Goal: Transaction & Acquisition: Purchase product/service

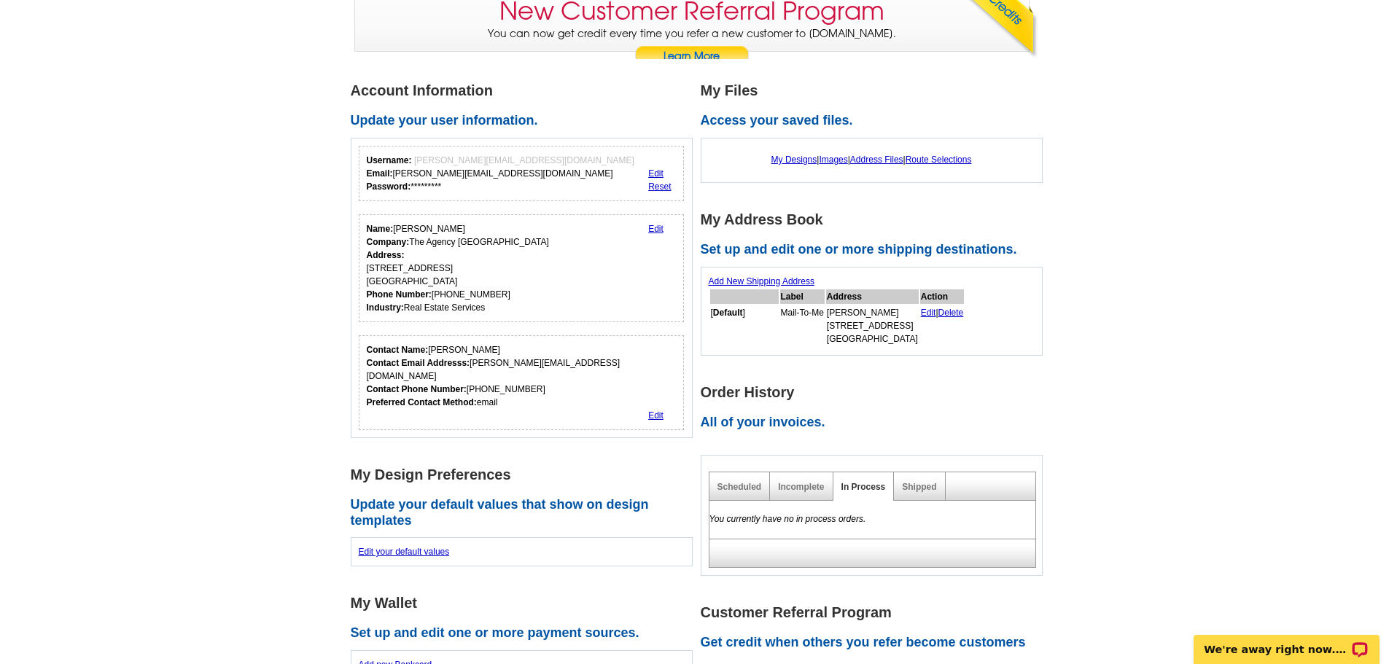
scroll to position [219, 0]
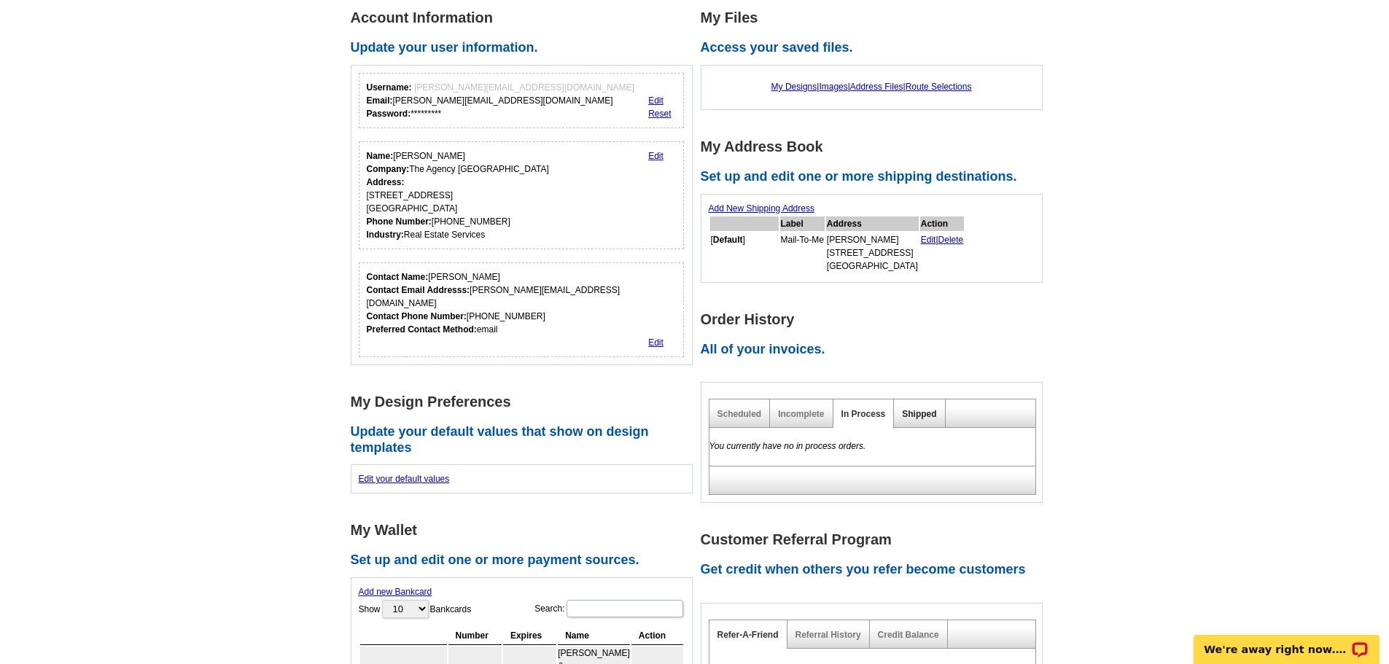
click at [924, 416] on link "Shipped" at bounding box center [919, 414] width 34 height 10
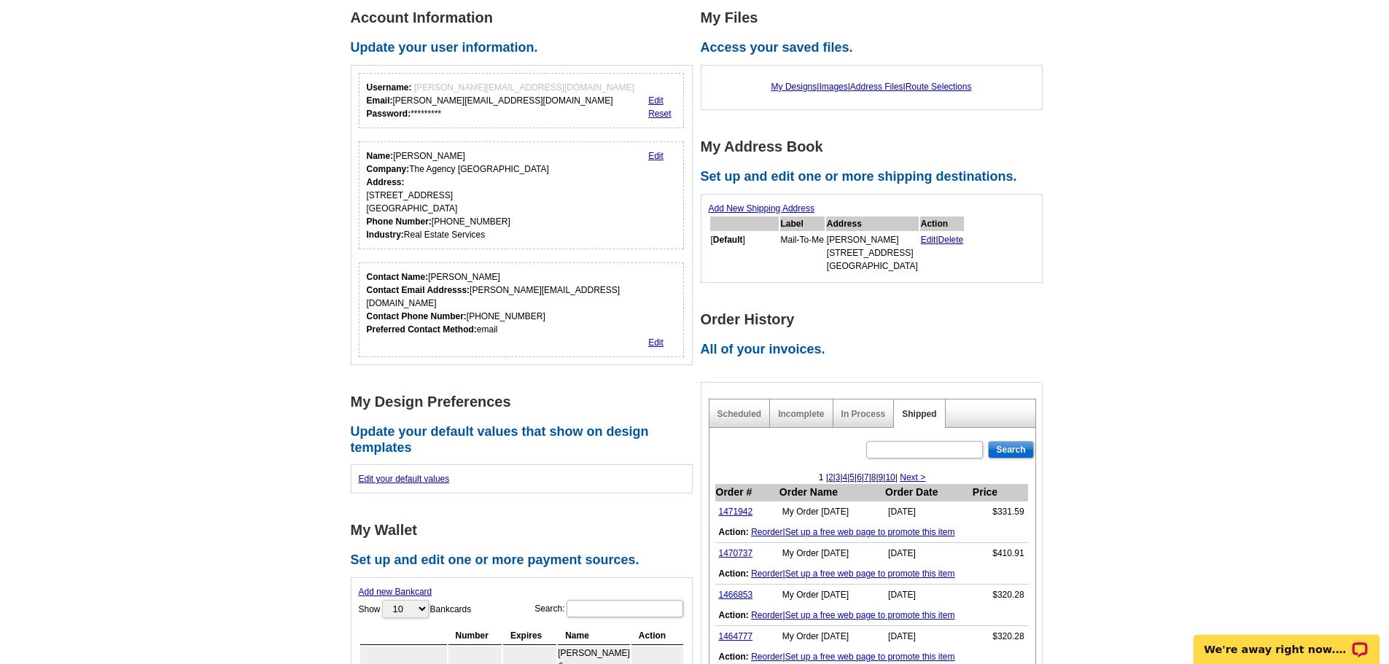
scroll to position [0, 0]
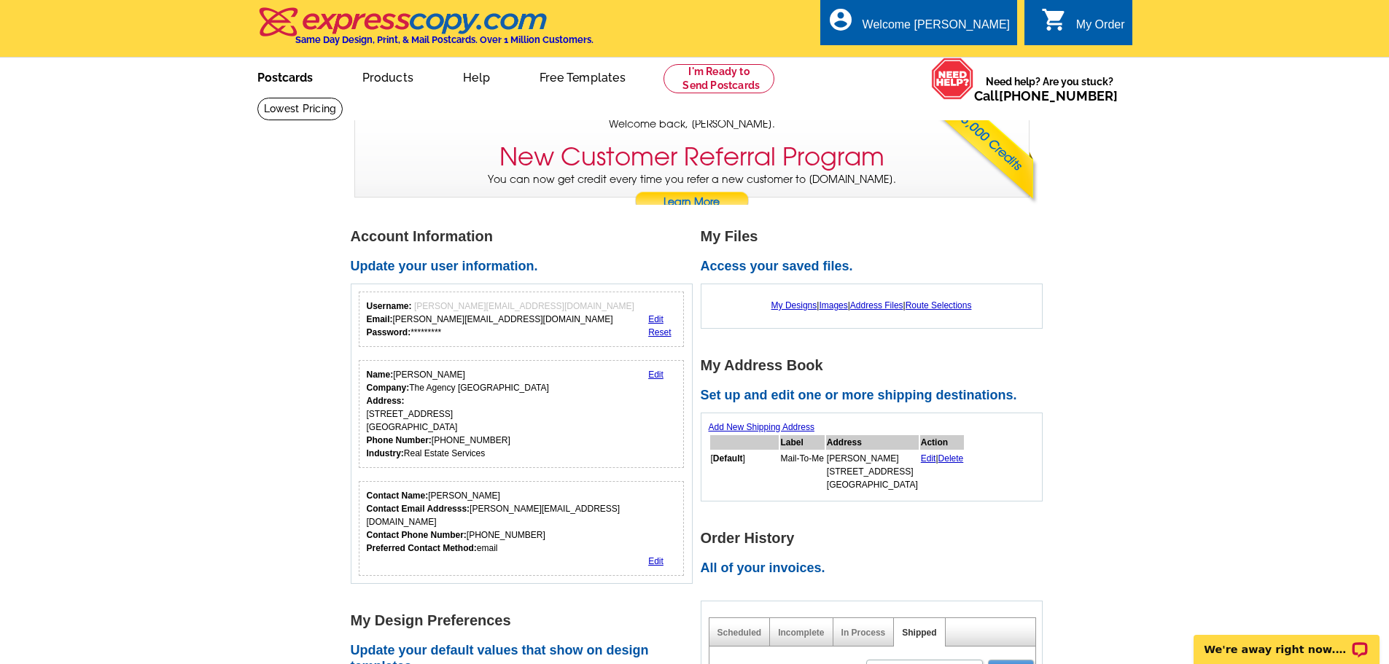
click at [295, 78] on link "Postcards" at bounding box center [285, 76] width 102 height 34
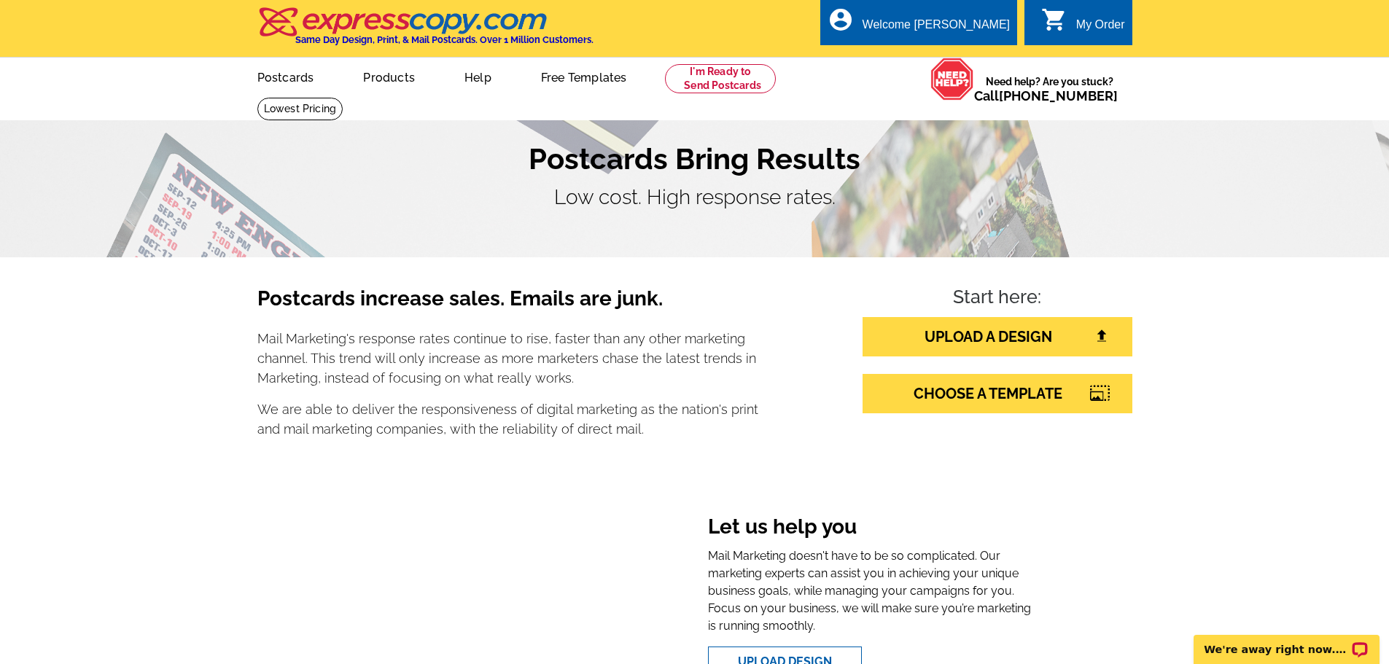
click at [1090, 20] on div "My Order" at bounding box center [1101, 28] width 49 height 20
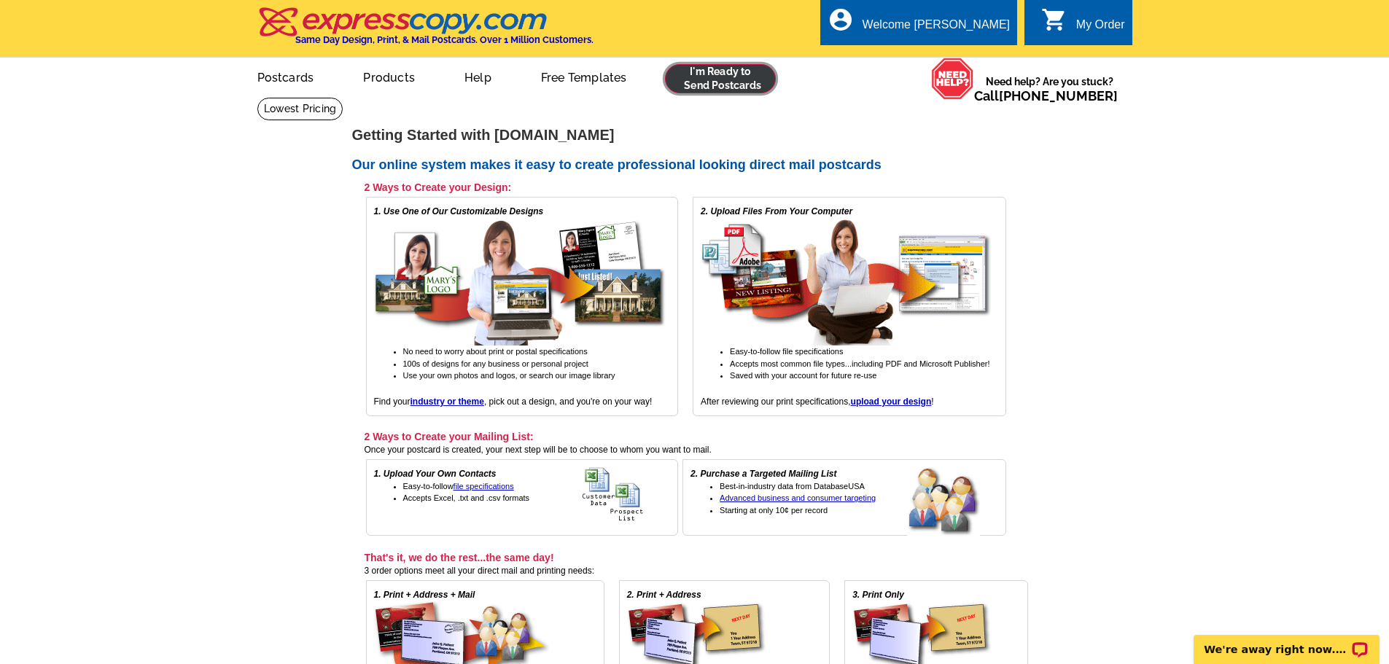
click at [724, 82] on link at bounding box center [721, 78] width 112 height 29
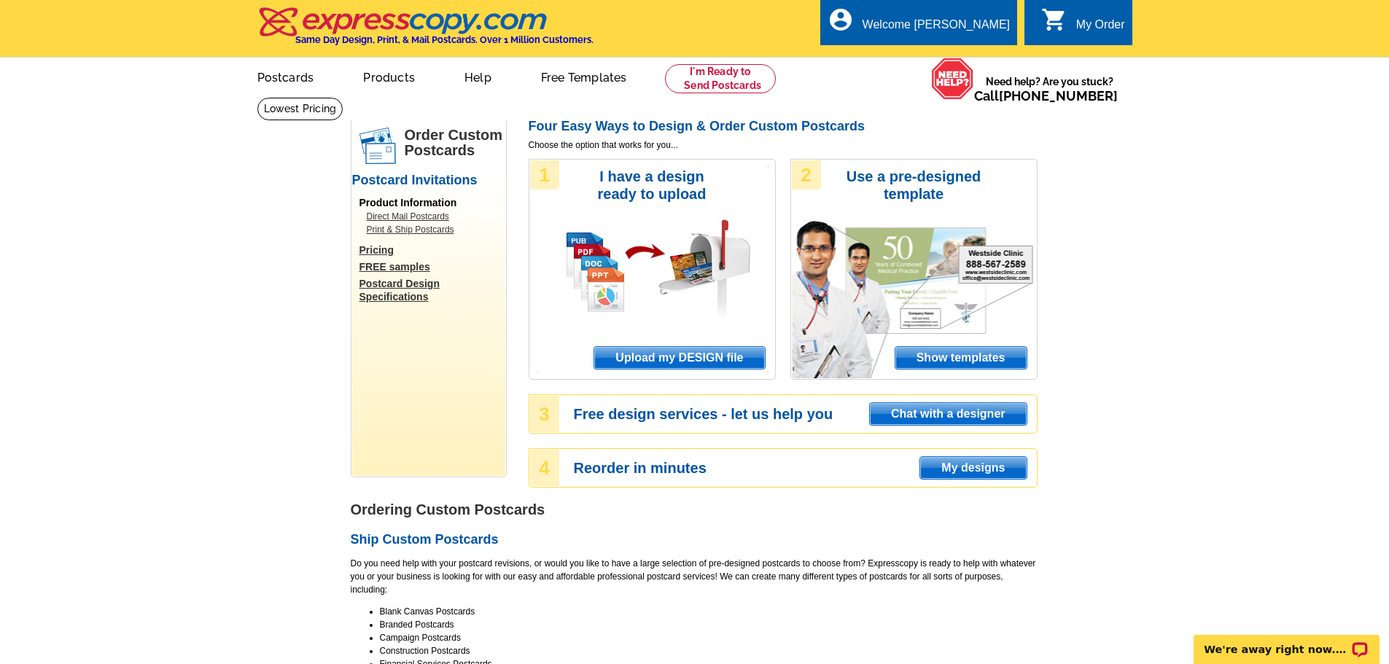
click at [651, 362] on span "Upload my DESIGN file" at bounding box center [679, 358] width 170 height 22
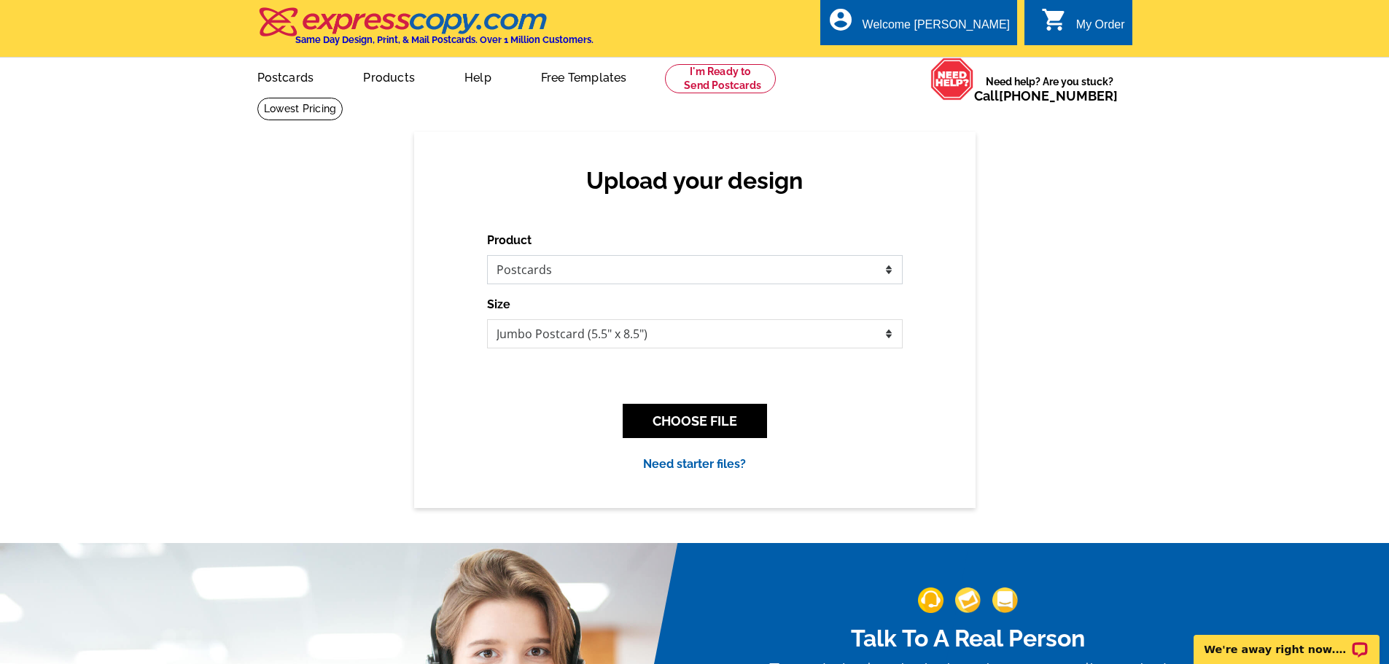
click at [851, 273] on select "Please select the type of file... Postcards Business Cards Letters and flyers G…" at bounding box center [695, 269] width 416 height 29
click at [885, 341] on select "Jumbo Postcard (5.5" x 8.5") Regular Postcard (4.25" x 5.6") Panoramic Postcard…" at bounding box center [695, 333] width 416 height 29
select select "1"
click at [487, 320] on select "Jumbo Postcard (5.5" x 8.5") Regular Postcard (4.25" x 5.6") Panoramic Postcard…" at bounding box center [695, 333] width 416 height 29
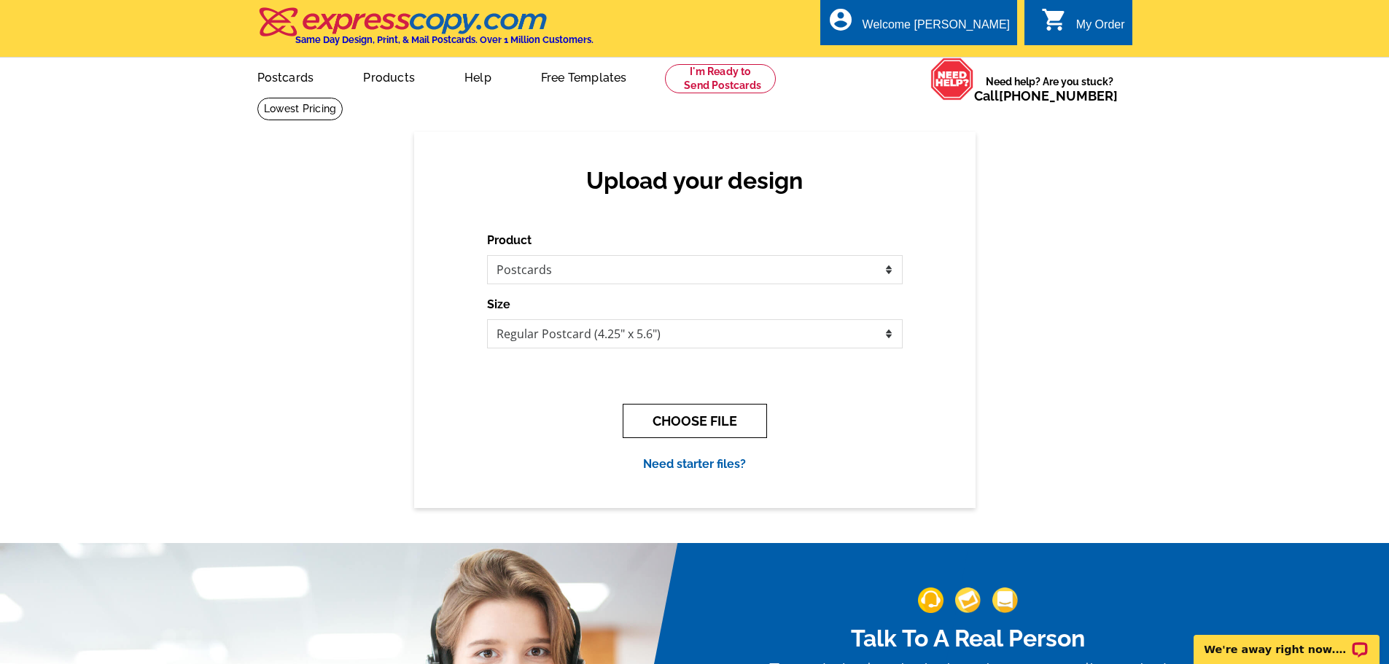
click at [717, 417] on button "CHOOSE FILE" at bounding box center [695, 421] width 144 height 34
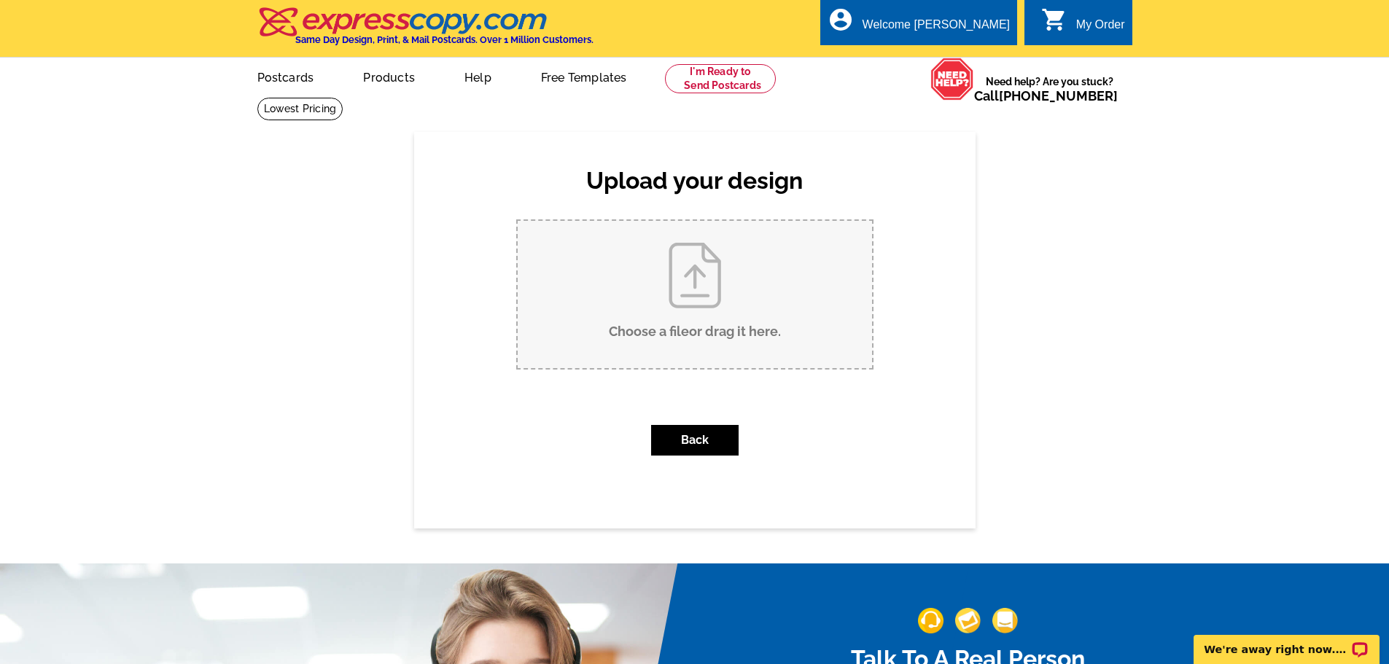
click at [689, 267] on input "Choose a file or drag it here ." at bounding box center [695, 294] width 354 height 147
type input "C:\fakepath\Goss Ave Postcard.pdf"
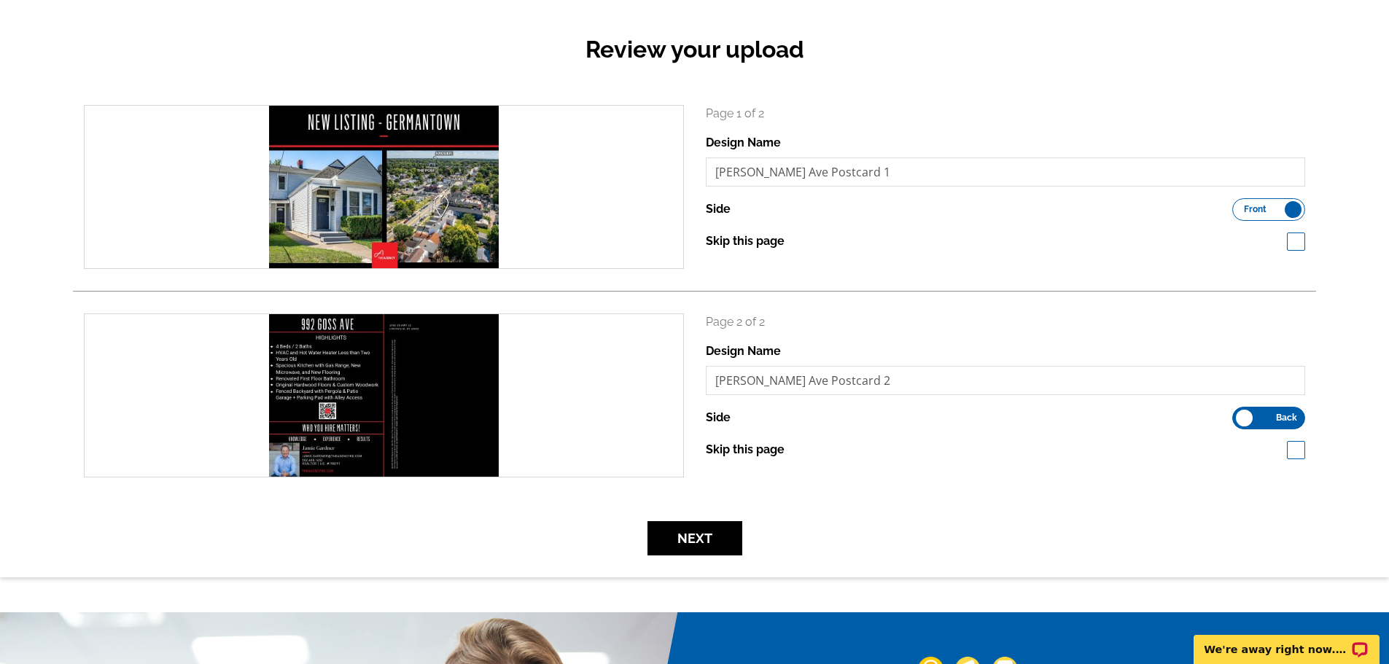
scroll to position [219, 0]
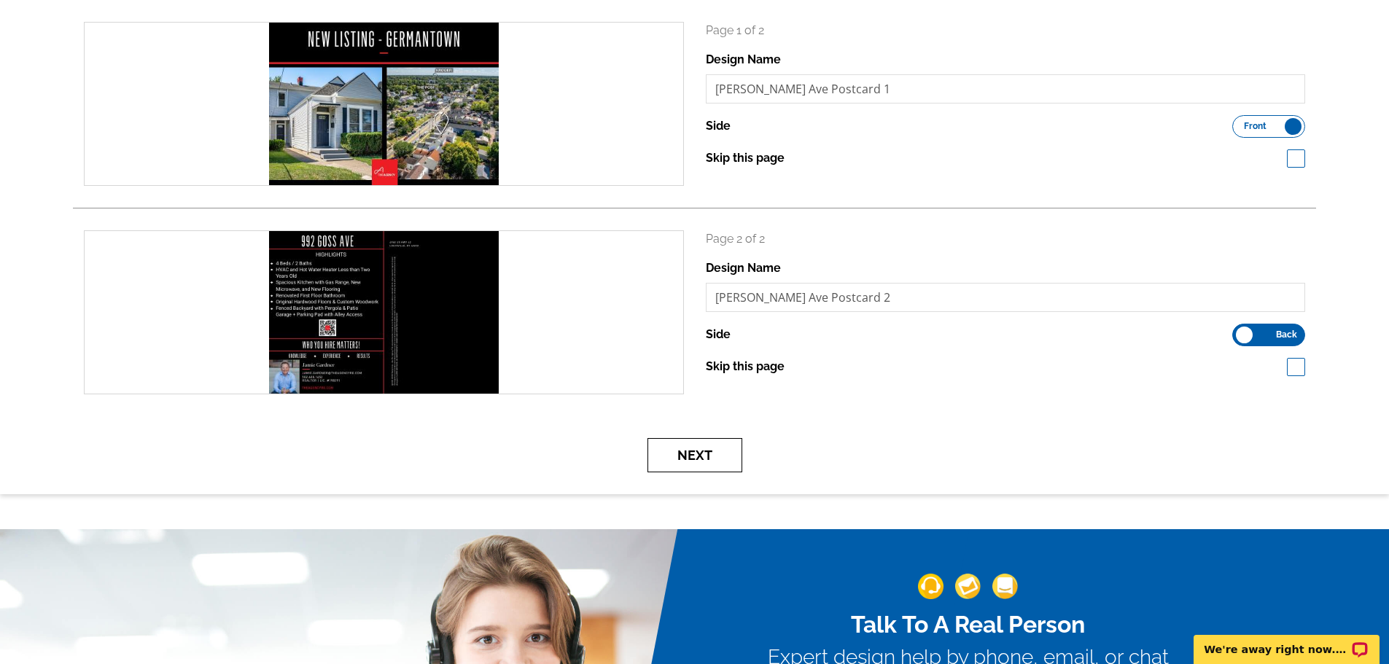
click at [696, 455] on button "Next" at bounding box center [695, 455] width 95 height 34
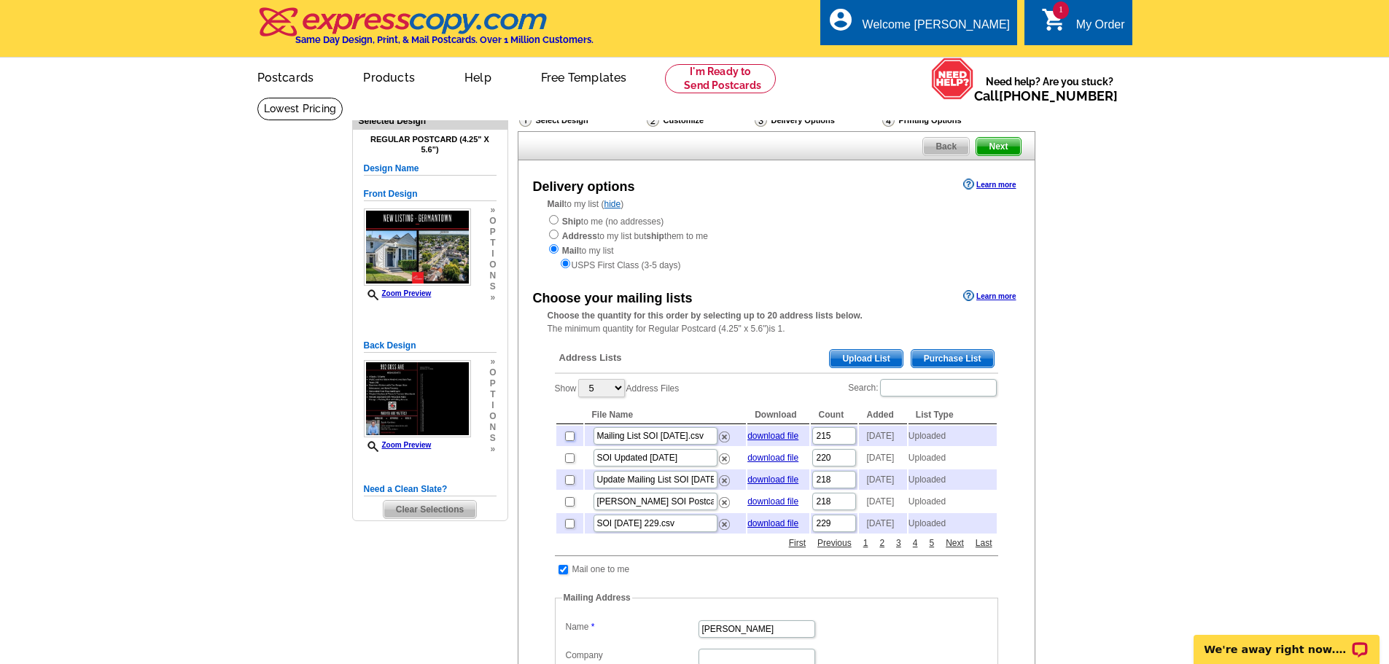
click at [573, 438] on input "checkbox" at bounding box center [569, 436] width 9 height 9
checkbox input "true"
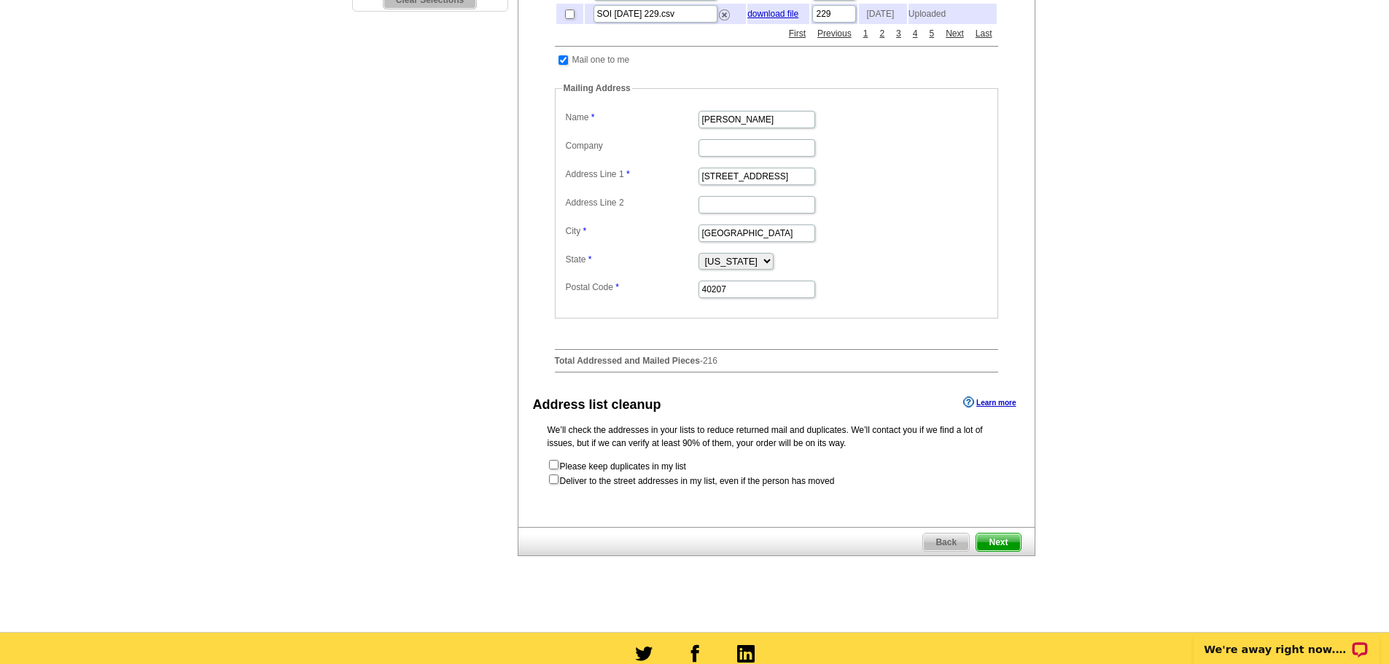
scroll to position [511, 0]
click at [1007, 551] on span "Next" at bounding box center [999, 542] width 44 height 18
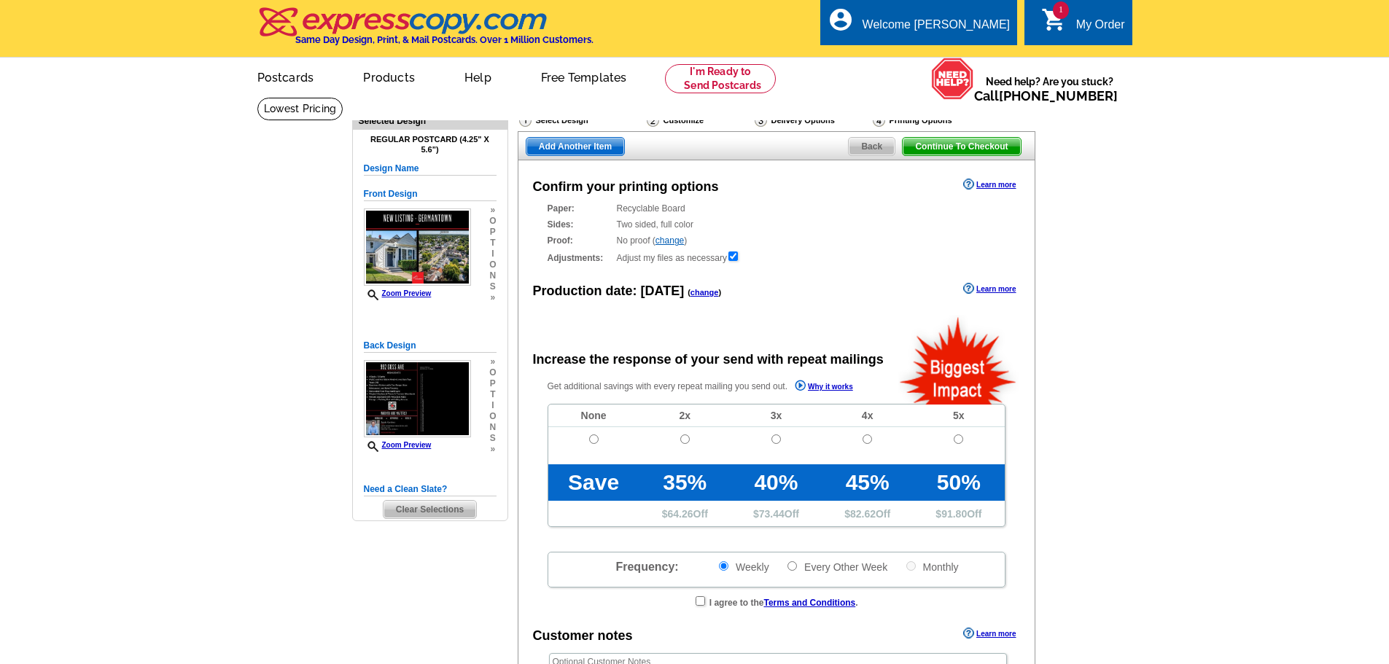
radio input "false"
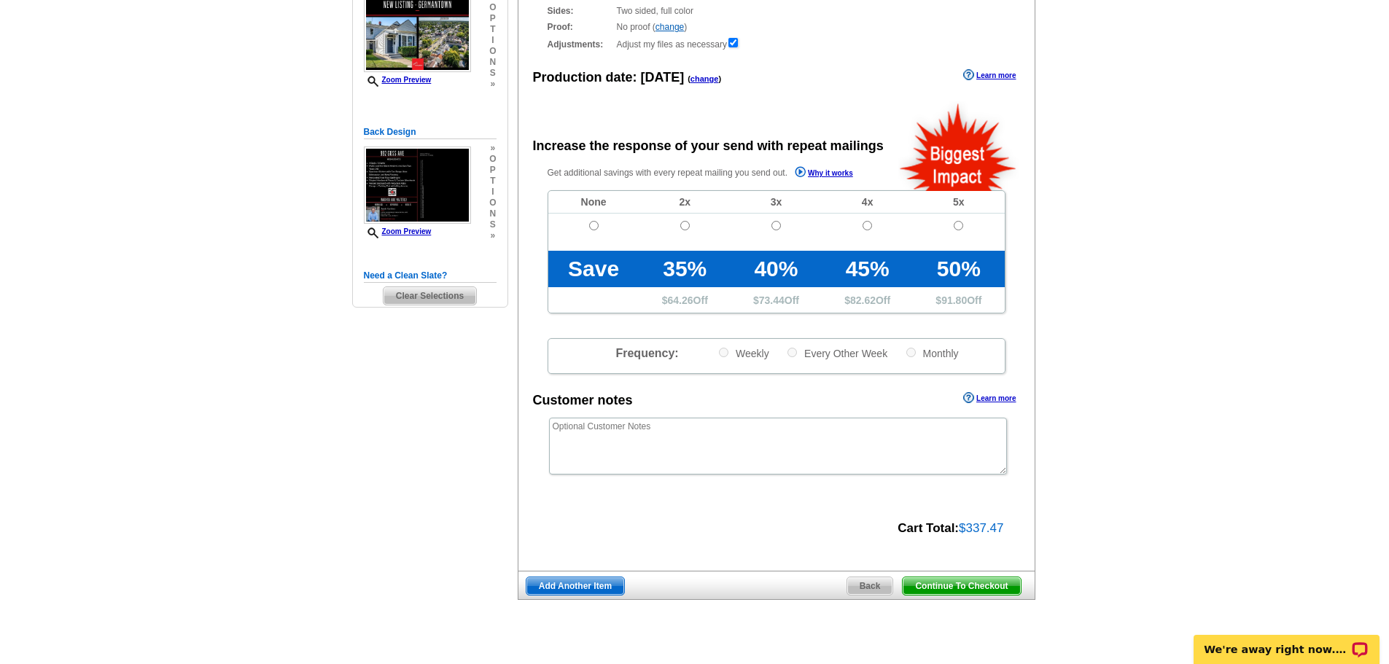
scroll to position [219, 0]
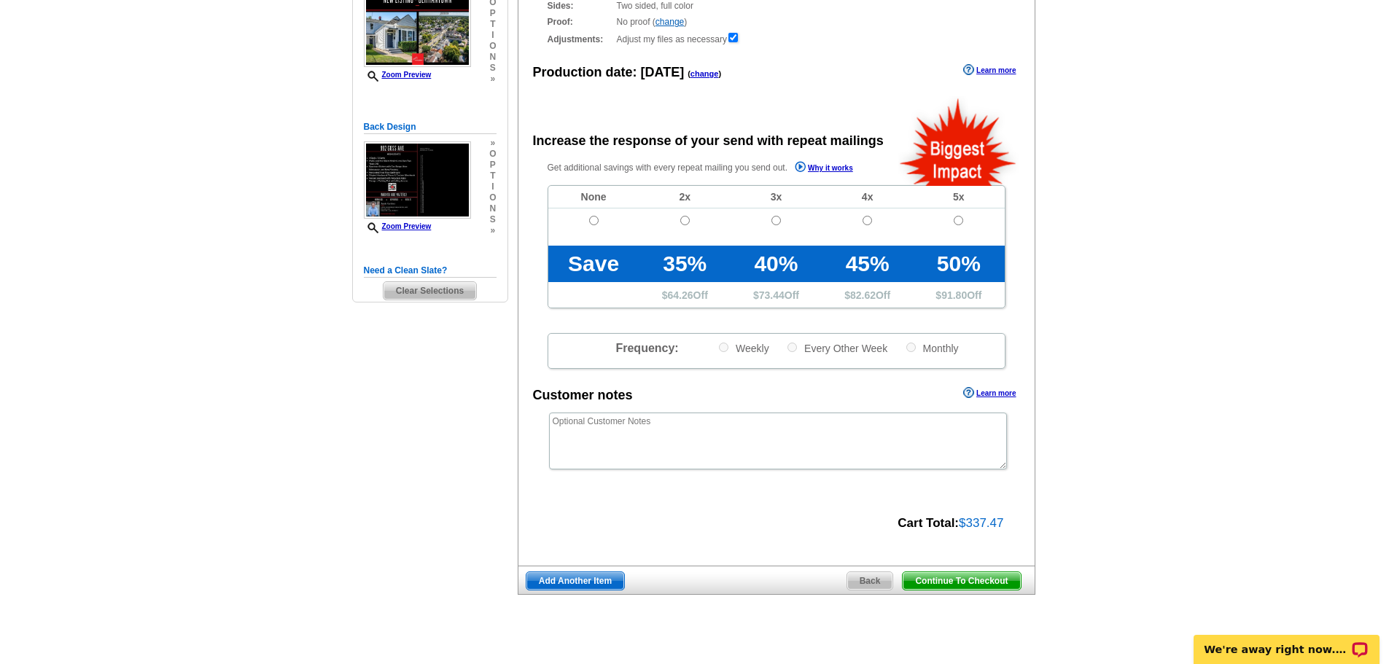
click at [974, 586] on span "Continue To Checkout" at bounding box center [961, 582] width 117 height 18
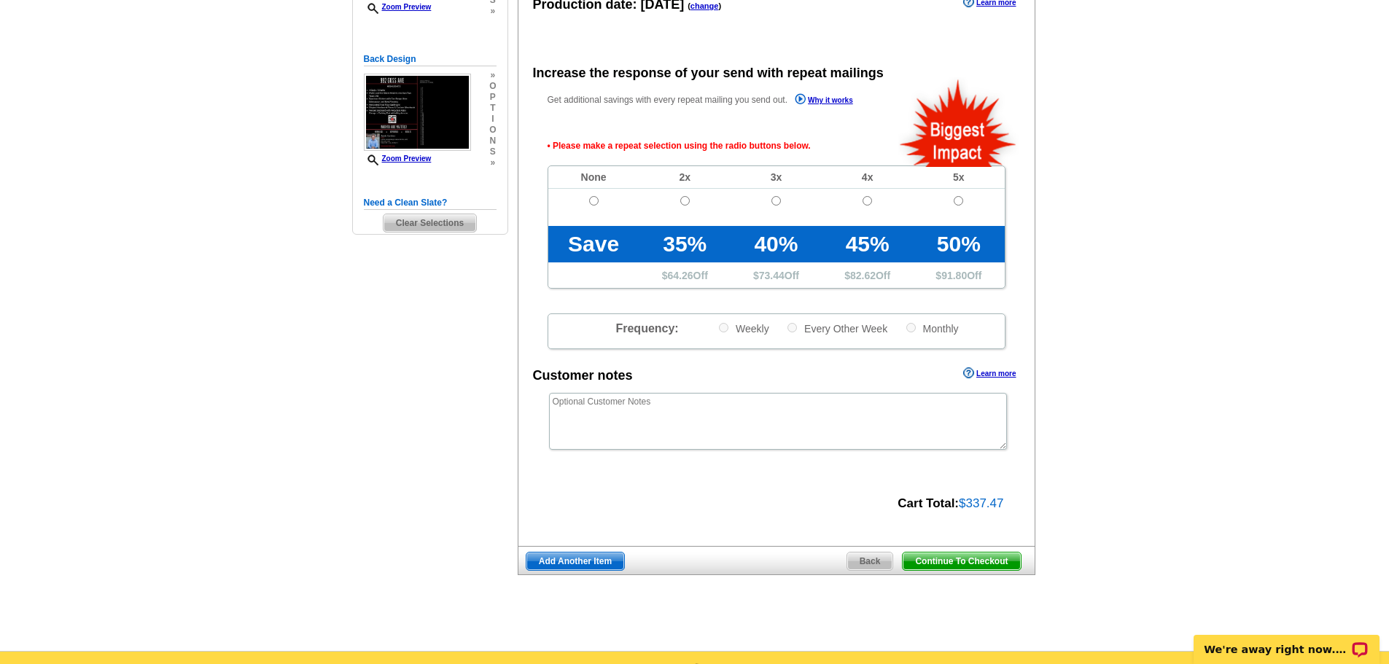
scroll to position [254, 0]
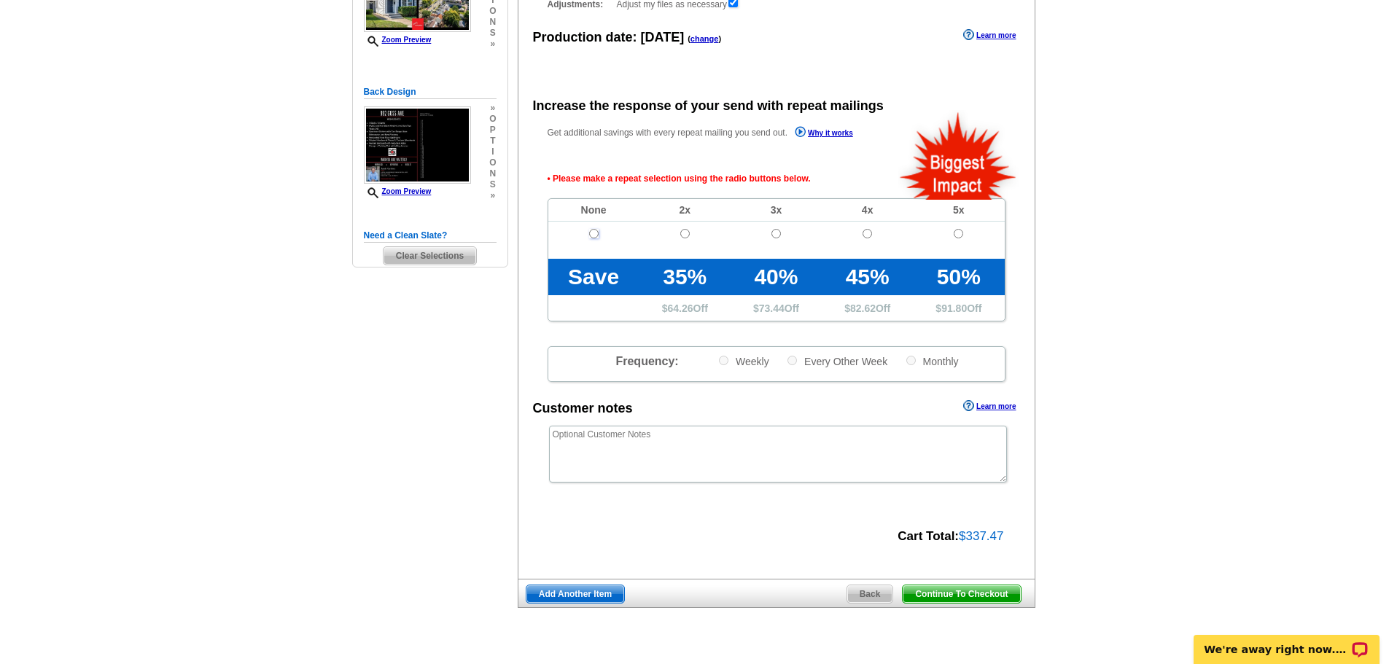
click at [592, 233] on input "radio" at bounding box center [593, 233] width 9 height 9
radio input "true"
click at [974, 596] on span "Continue To Checkout" at bounding box center [961, 595] width 117 height 18
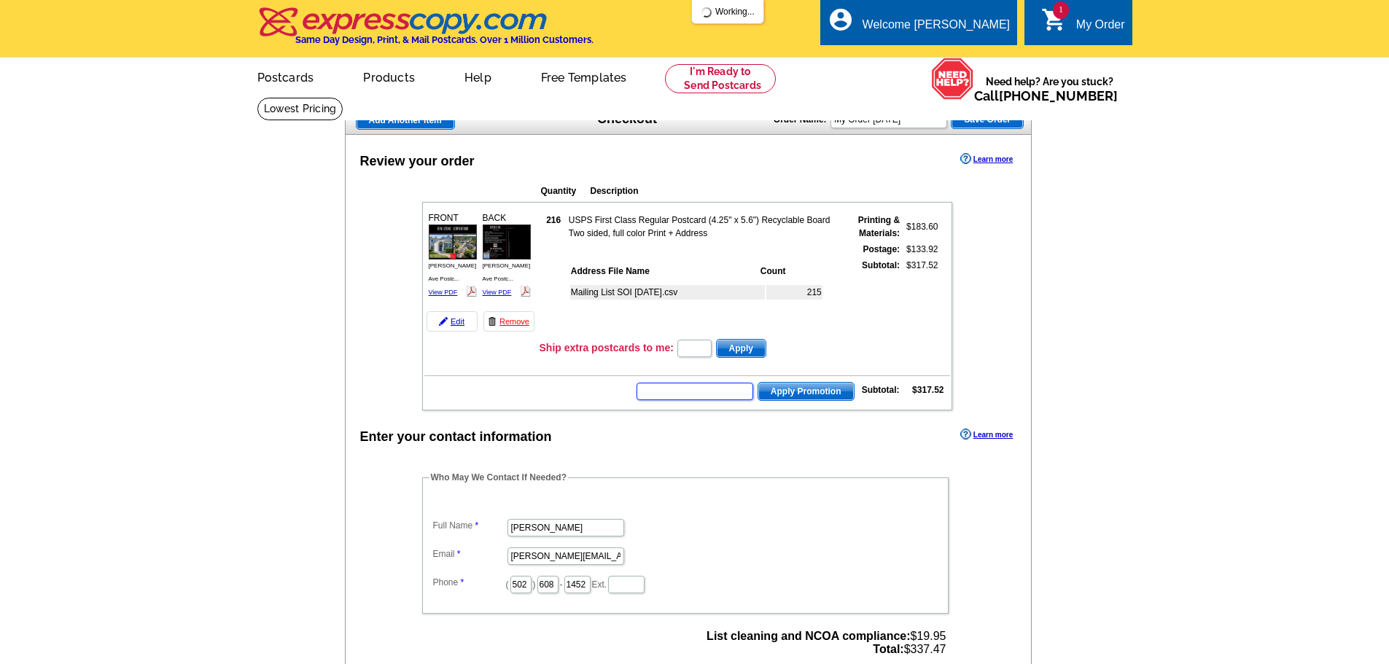
click at [719, 396] on input "text" at bounding box center [695, 392] width 117 height 18
type input "sms2510m"
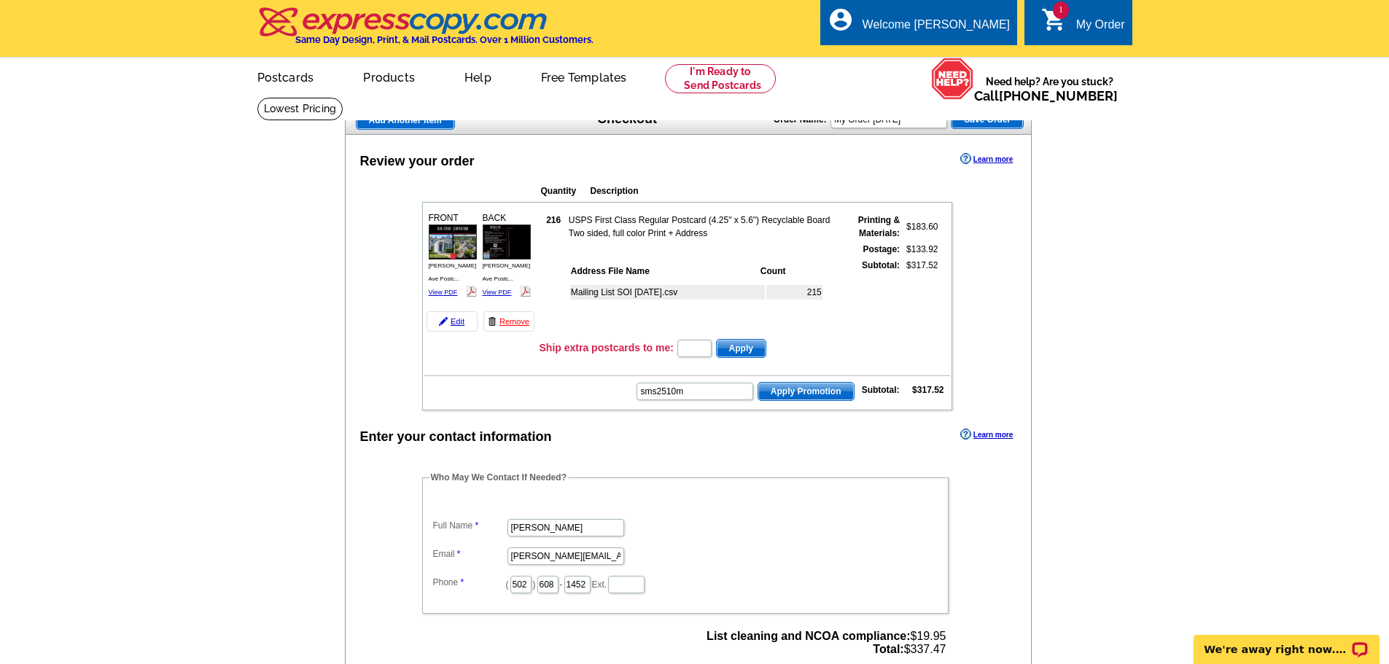
click at [785, 395] on span "Apply Promotion" at bounding box center [807, 392] width 96 height 18
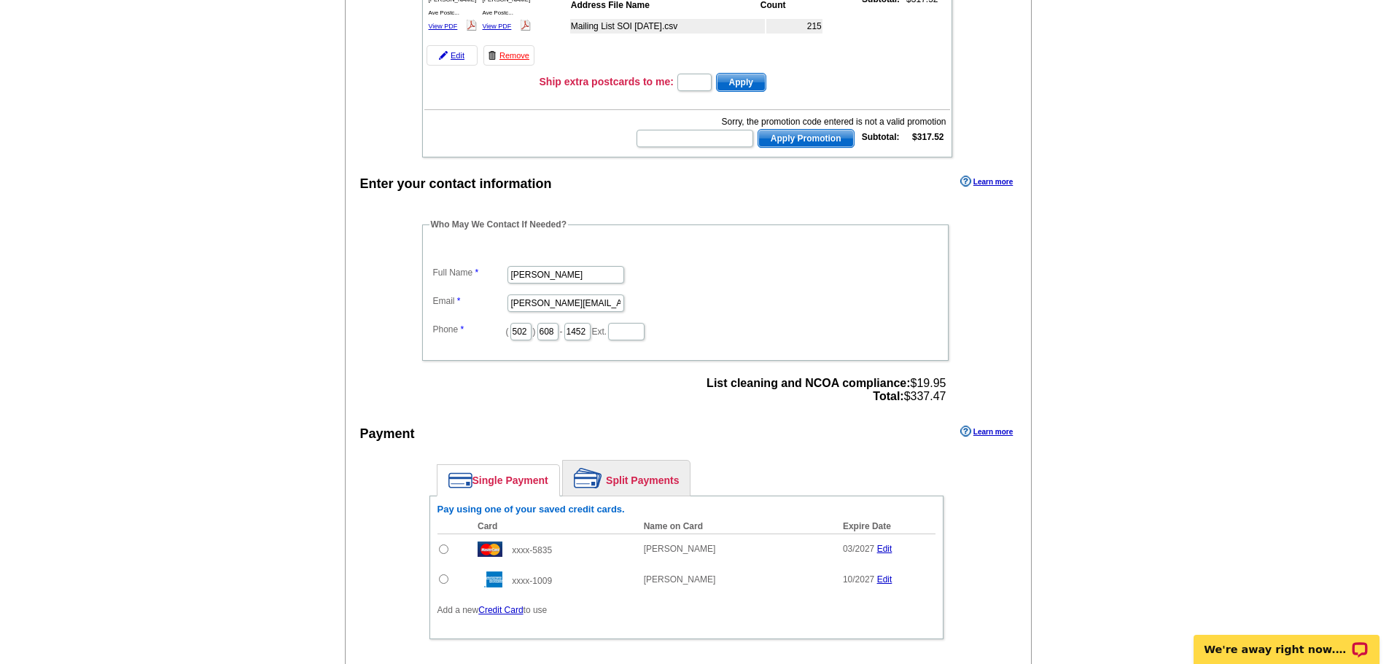
scroll to position [292, 0]
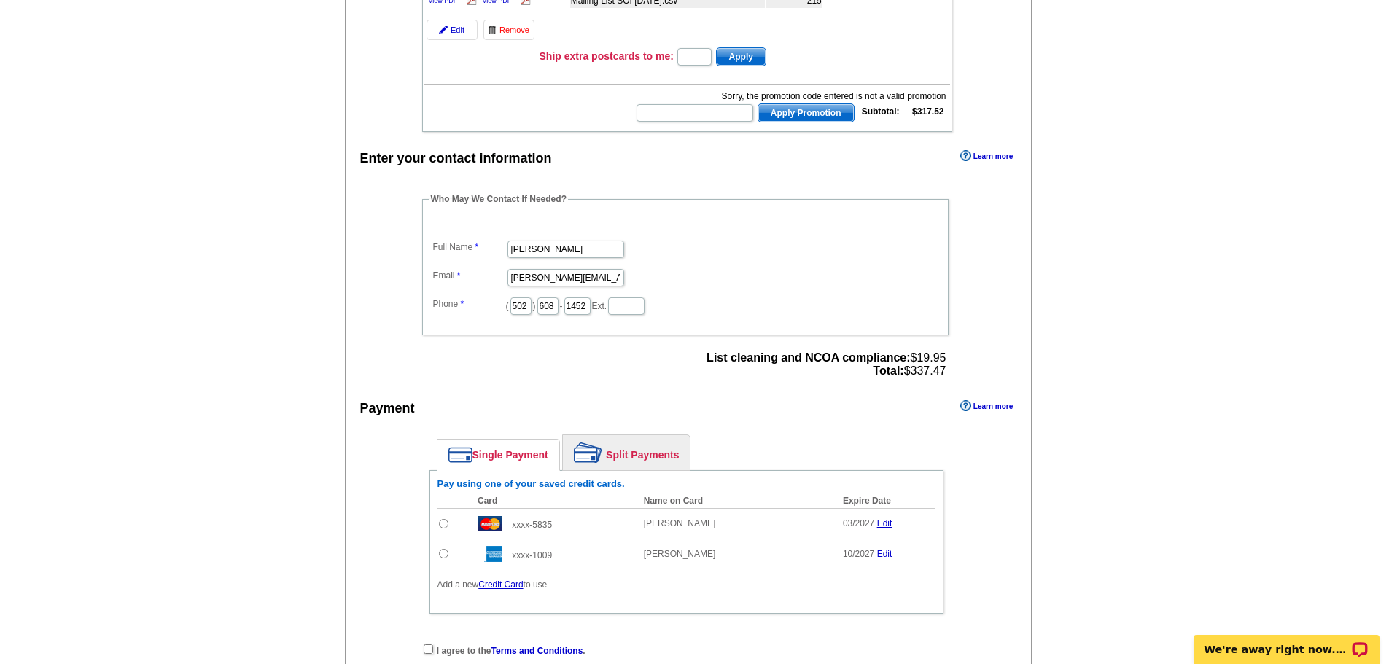
click at [446, 529] on input "radio" at bounding box center [443, 523] width 9 height 9
radio input "true"
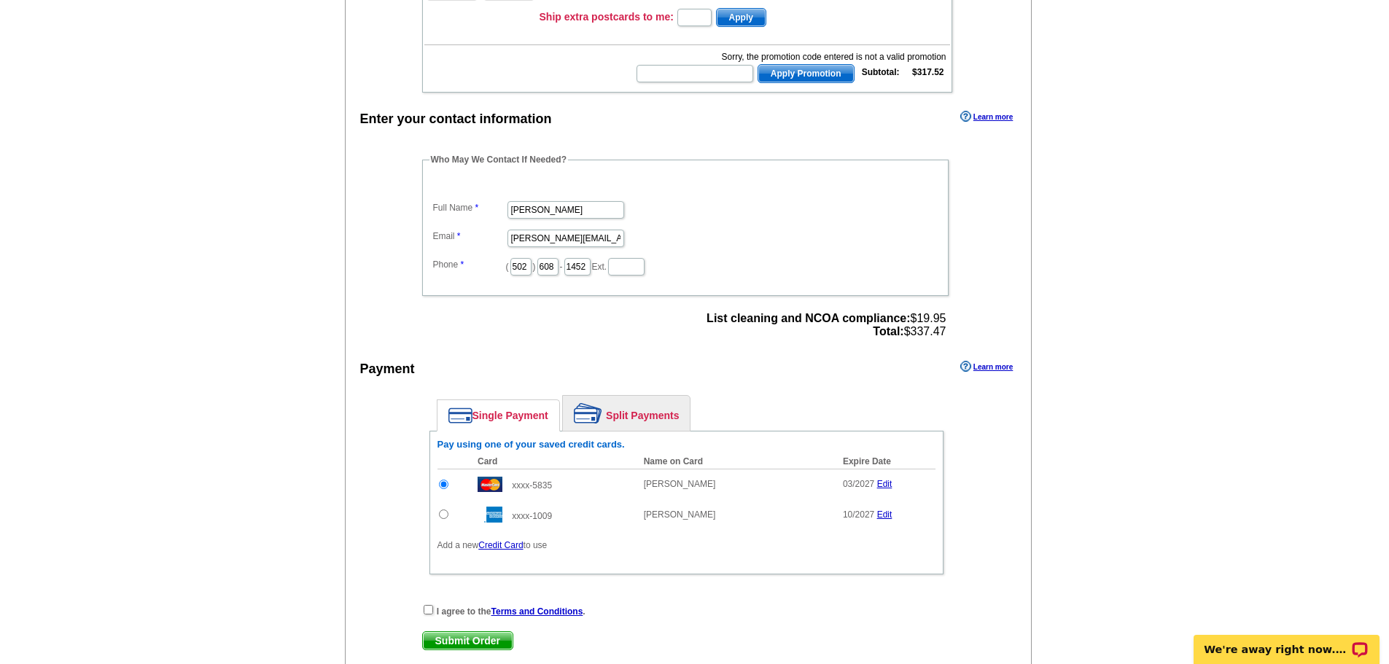
scroll to position [365, 0]
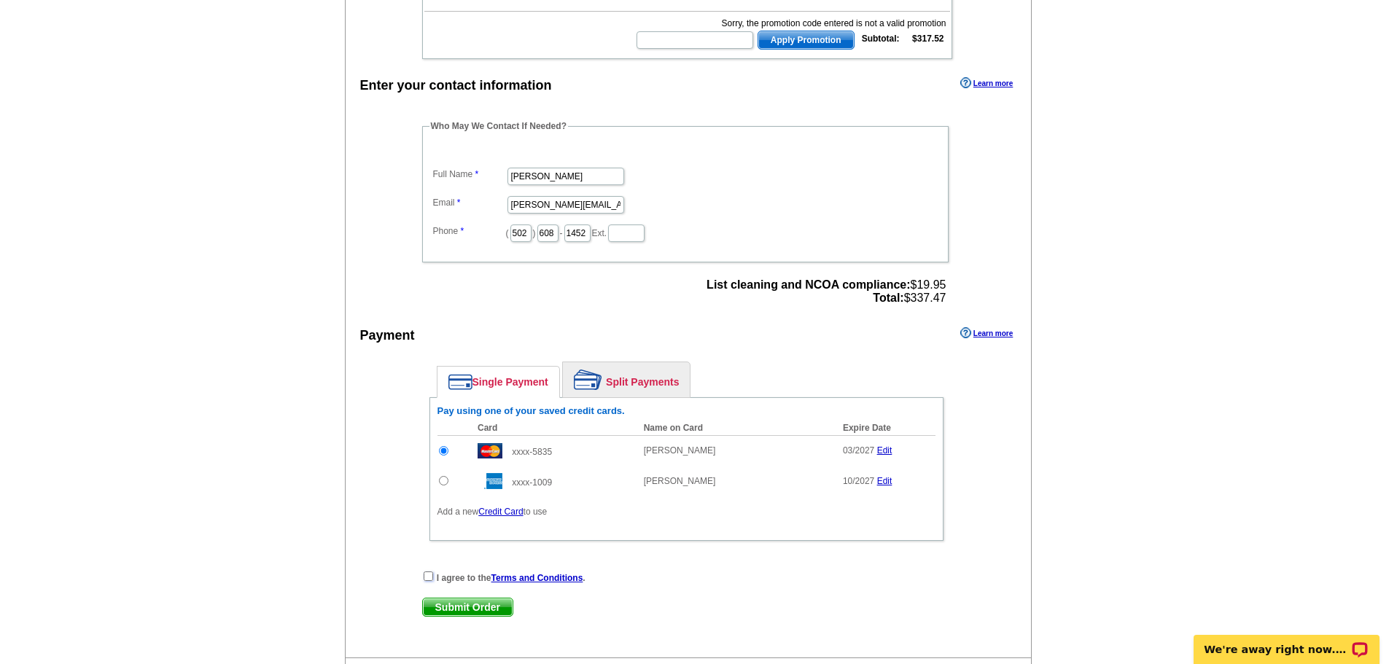
click at [429, 575] on input "checkbox" at bounding box center [428, 576] width 9 height 9
checkbox input "true"
click at [468, 613] on span "Submit Order" at bounding box center [468, 608] width 90 height 18
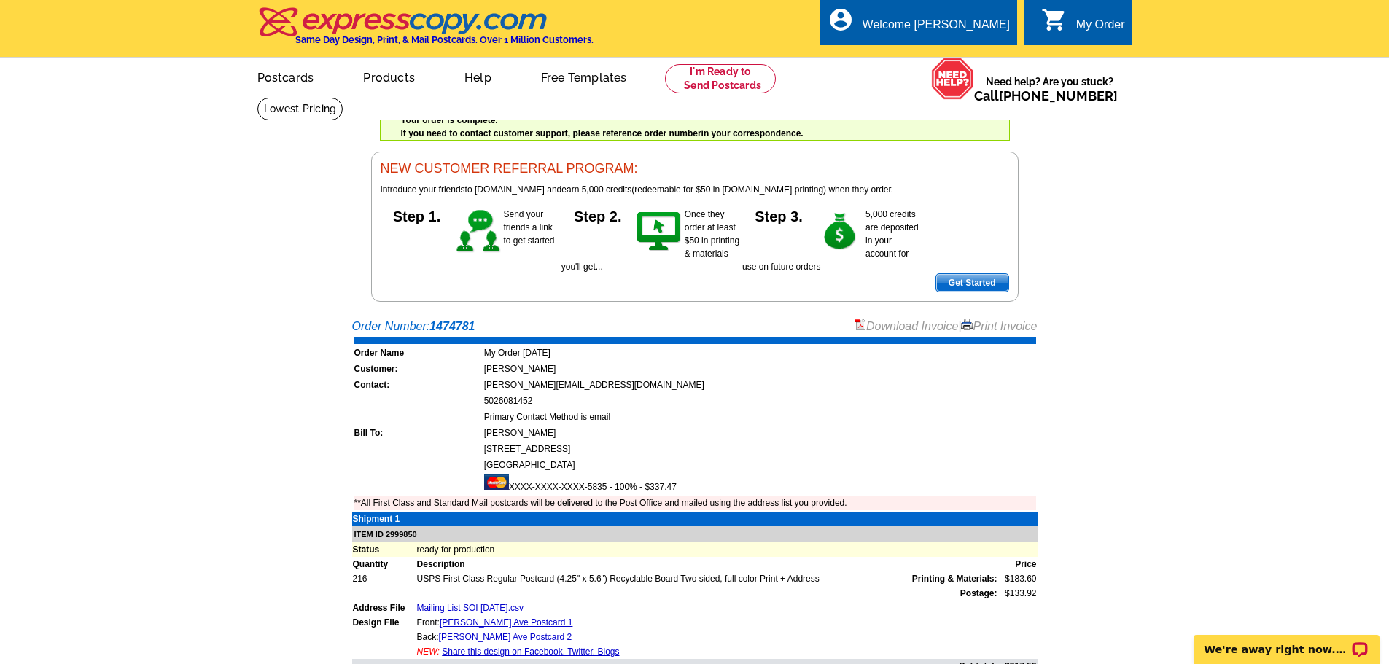
click at [909, 326] on link "Download Invoice" at bounding box center [907, 326] width 104 height 12
click at [988, 88] on link "Logout" at bounding box center [986, 82] width 37 height 13
